Goal: Task Accomplishment & Management: Use online tool/utility

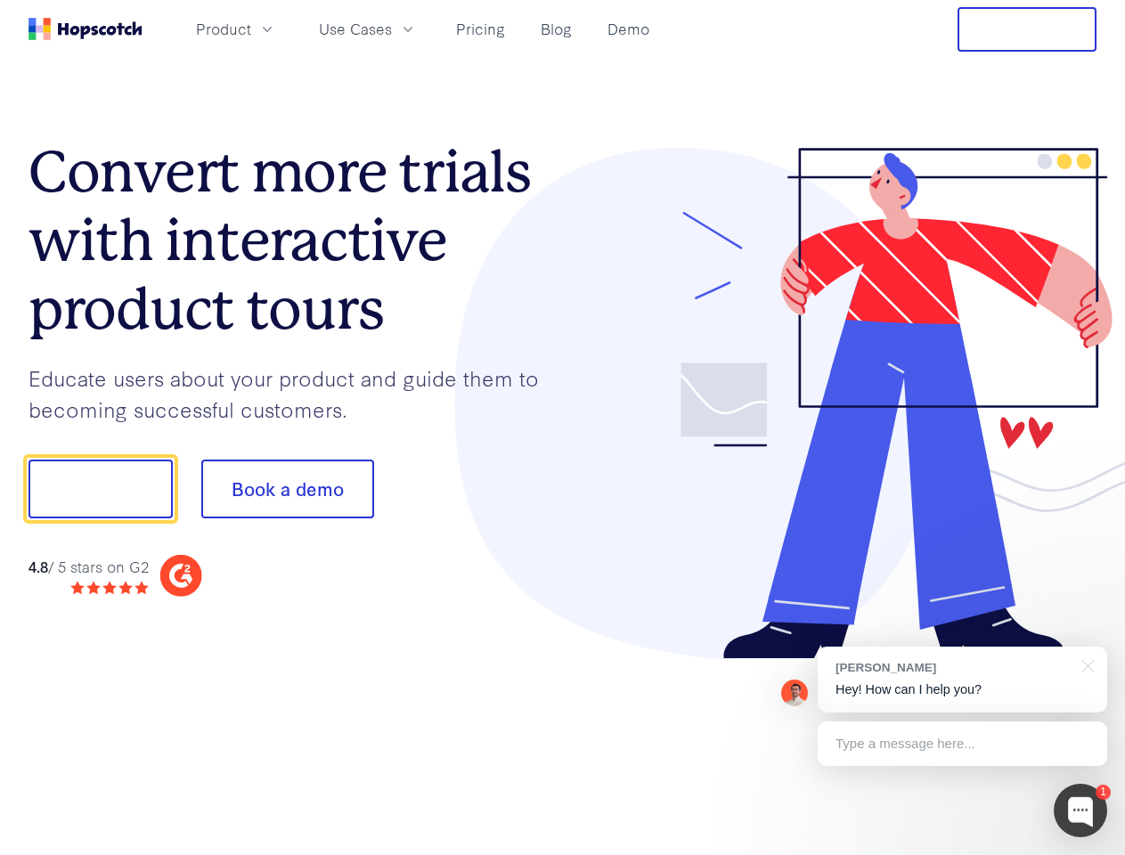
click at [563, 428] on div at bounding box center [830, 404] width 534 height 512
click at [251, 29] on span "Product" at bounding box center [223, 29] width 55 height 22
click at [392, 29] on span "Use Cases" at bounding box center [355, 29] width 73 height 22
click at [1027, 29] on button "Free Trial" at bounding box center [1027, 29] width 139 height 45
click at [100, 489] on button "Show me!" at bounding box center [101, 489] width 144 height 59
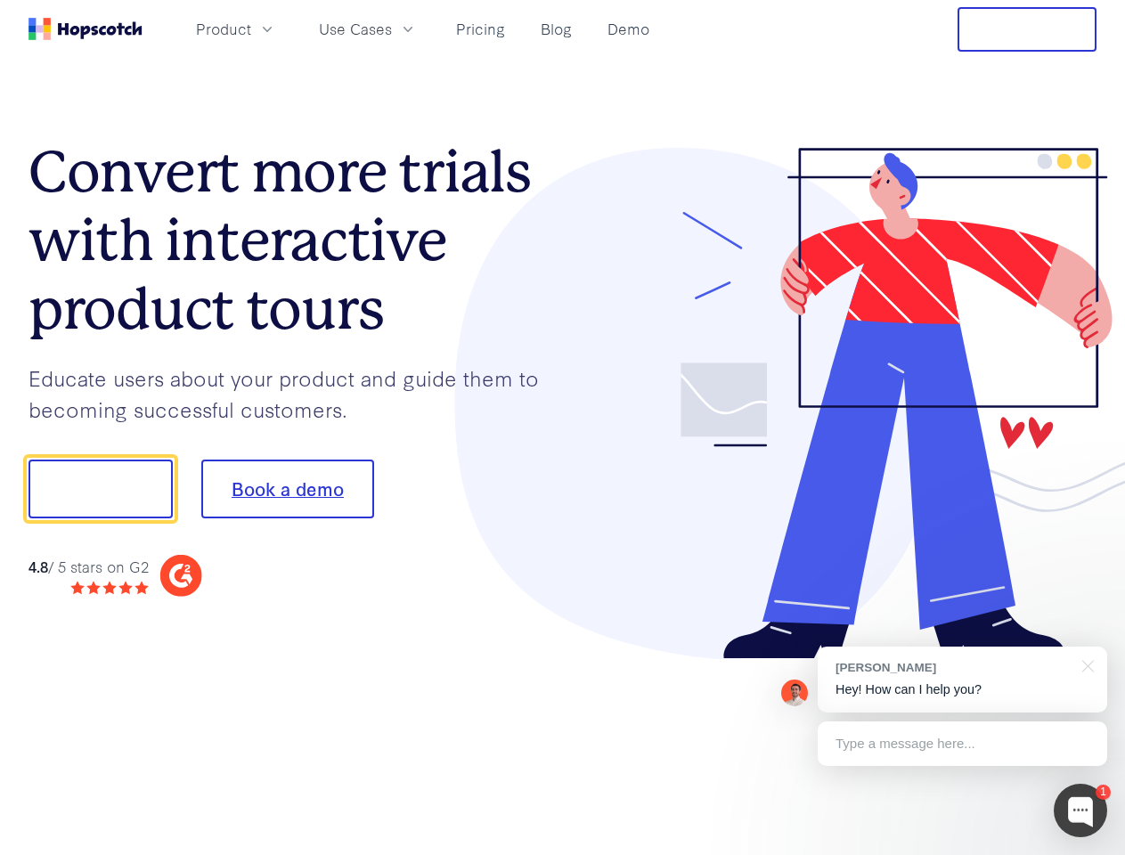
click at [287, 489] on button "Book a demo" at bounding box center [287, 489] width 173 height 59
click at [1080, 811] on div at bounding box center [1080, 810] width 53 height 53
click at [962, 680] on div "[PERSON_NAME] Hey! How can I help you?" at bounding box center [962, 680] width 289 height 66
click at [1085, 664] on div at bounding box center [940, 487] width 334 height 594
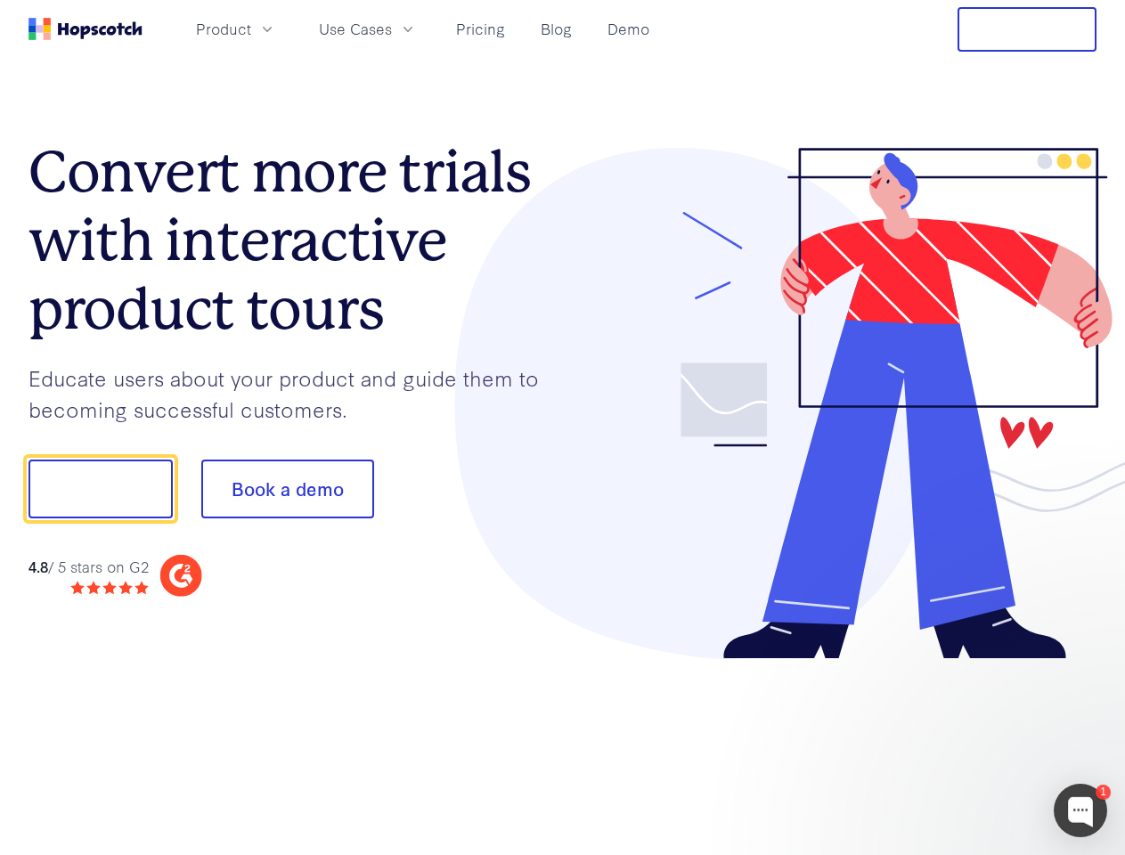
click at [962, 744] on div at bounding box center [940, 605] width 334 height 355
